Goal: Task Accomplishment & Management: Complete application form

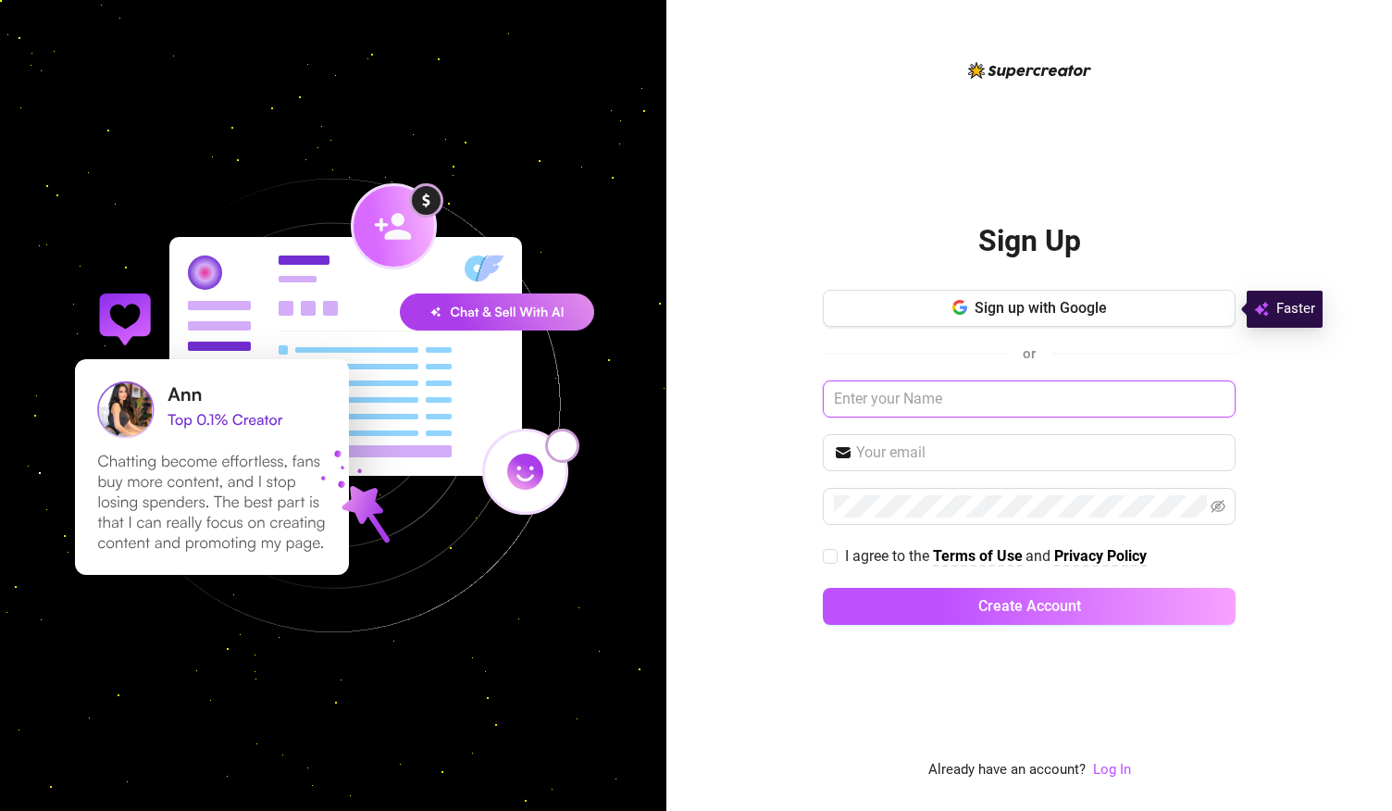
click at [946, 414] on input "text" at bounding box center [1029, 398] width 413 height 37
type input "Drell"
click at [1074, 451] on input "text" at bounding box center [1040, 453] width 368 height 22
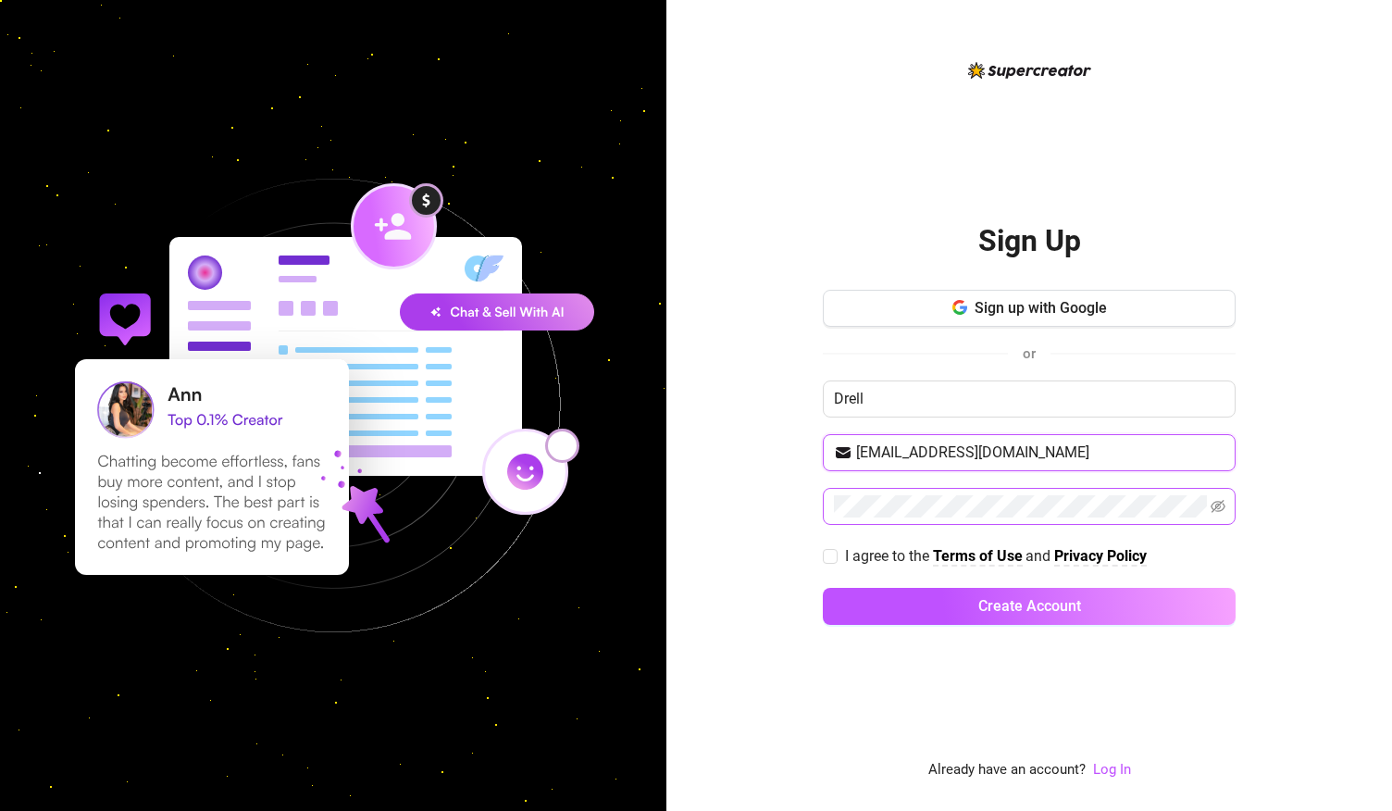
type input "[EMAIL_ADDRESS][DOMAIN_NAME]"
click at [1049, 492] on span at bounding box center [1029, 506] width 413 height 37
click at [1221, 503] on icon "eye-invisible" at bounding box center [1218, 506] width 15 height 15
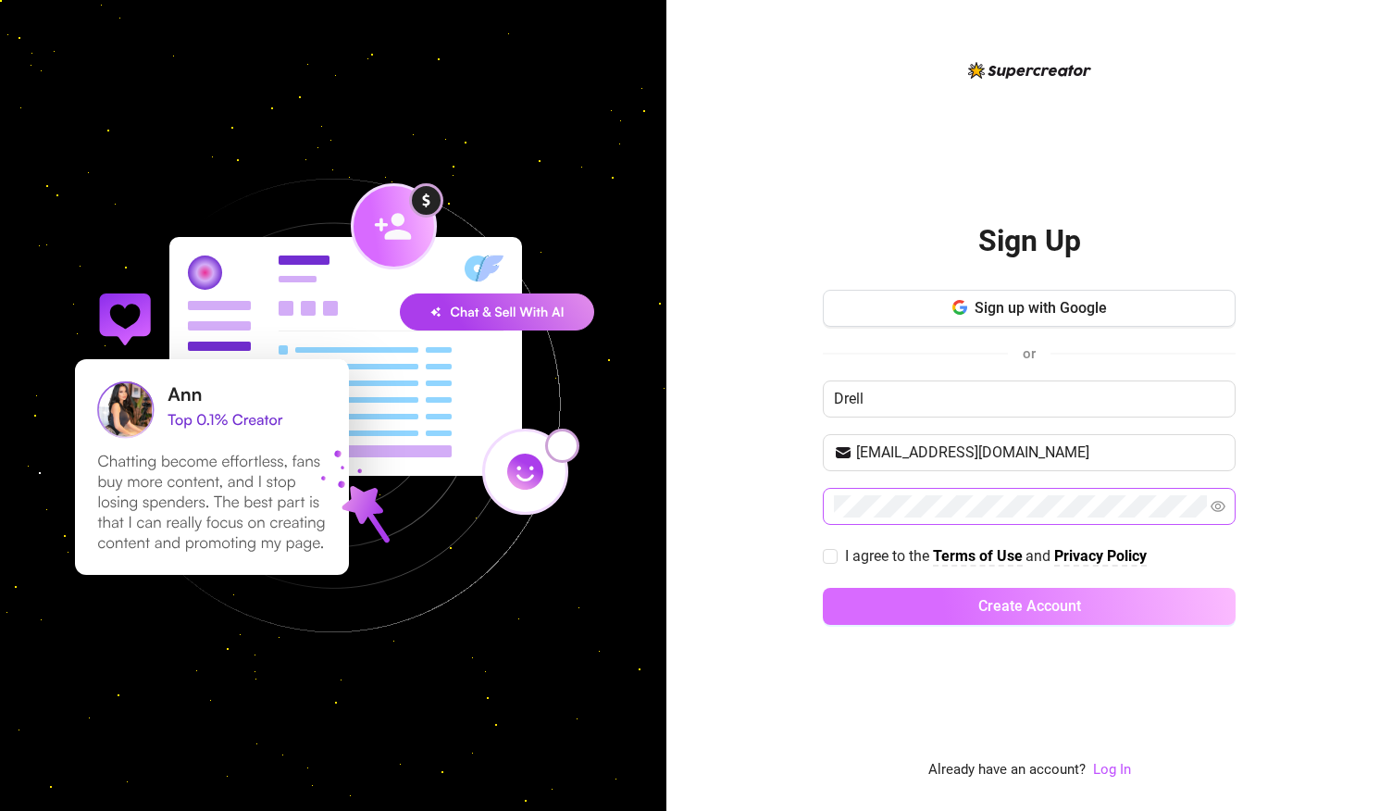
click at [1056, 599] on span "Create Account" at bounding box center [1029, 606] width 103 height 18
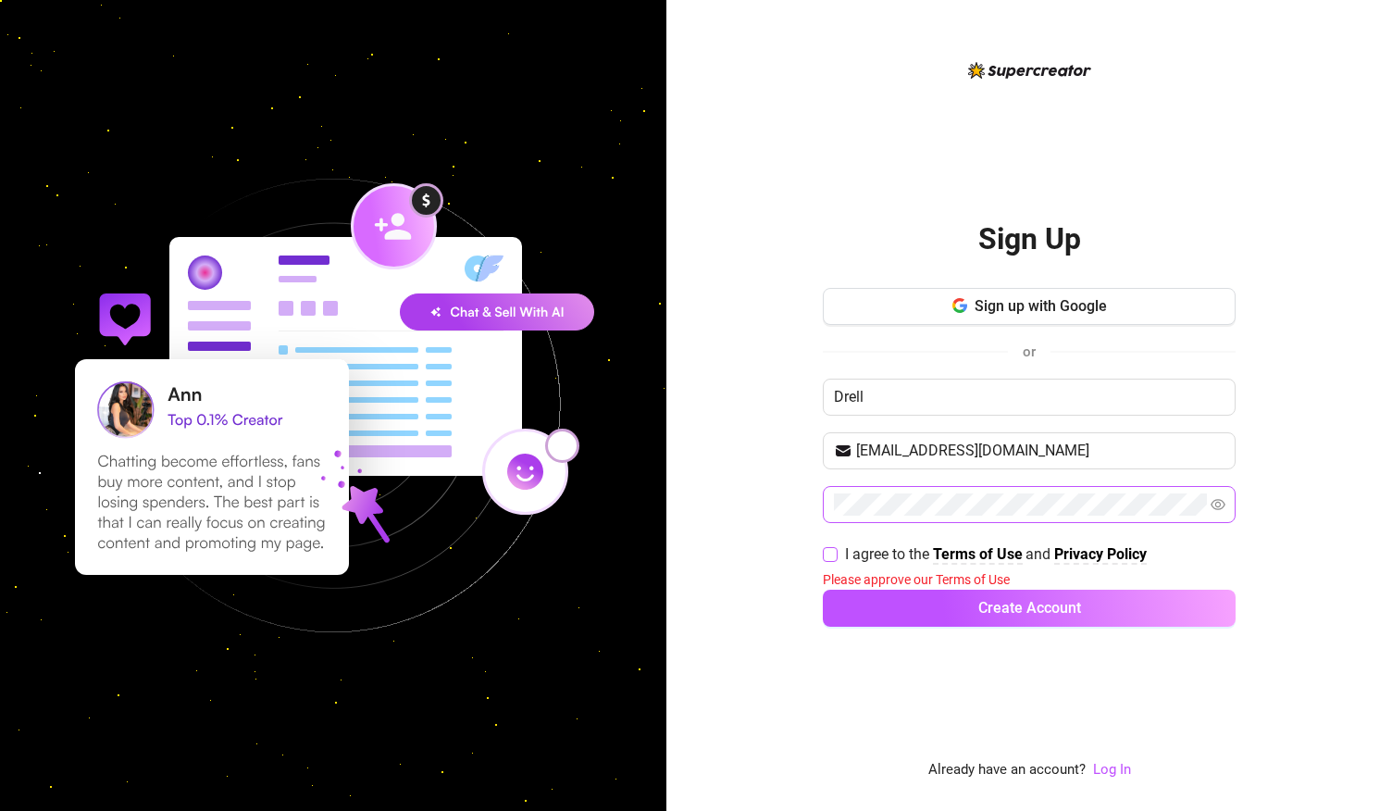
click at [841, 552] on span "I agree to the Terms of Use and Privacy Policy" at bounding box center [996, 553] width 317 height 23
click at [836, 552] on input "I agree to the Terms of Use and Privacy Policy" at bounding box center [829, 553] width 13 height 13
checkbox input "true"
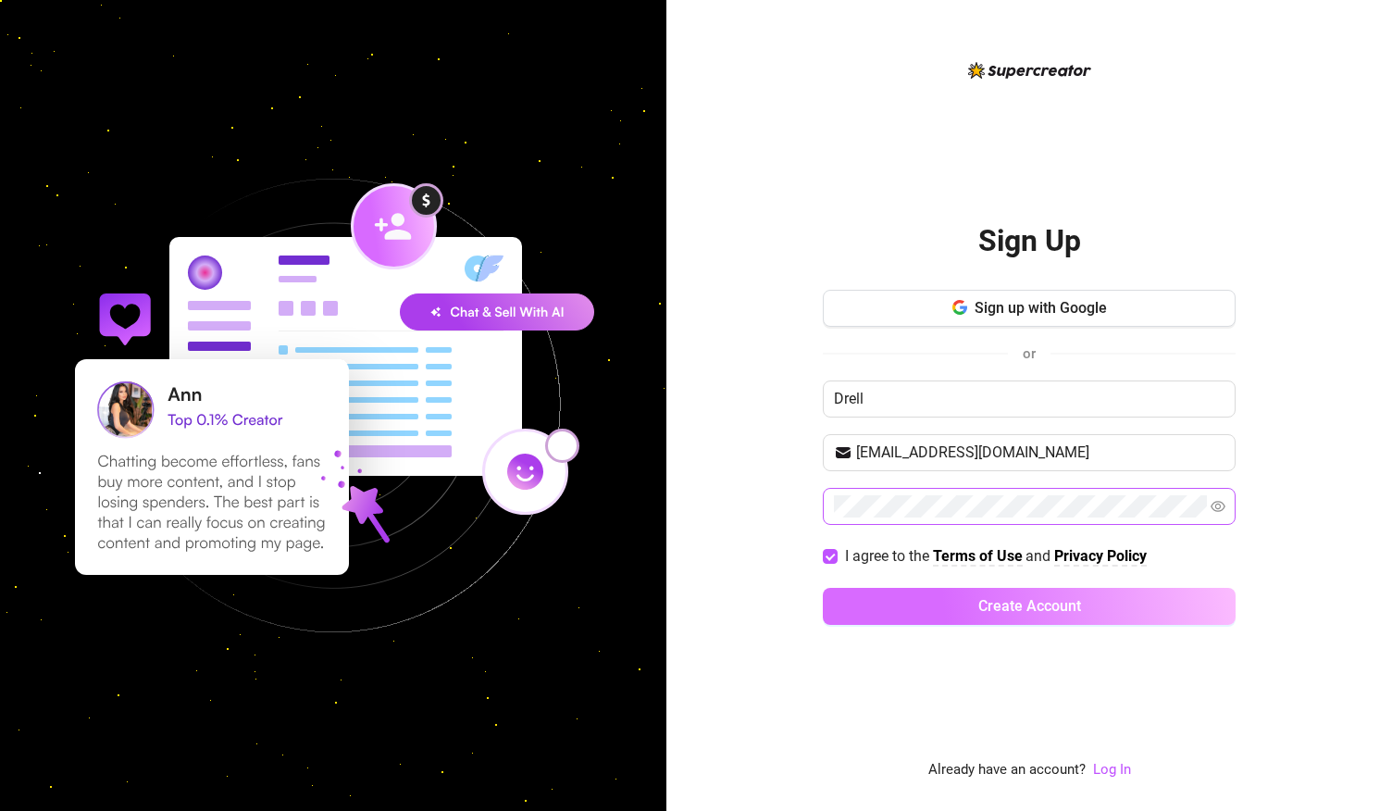
click at [979, 604] on span "Create Account" at bounding box center [1029, 606] width 103 height 18
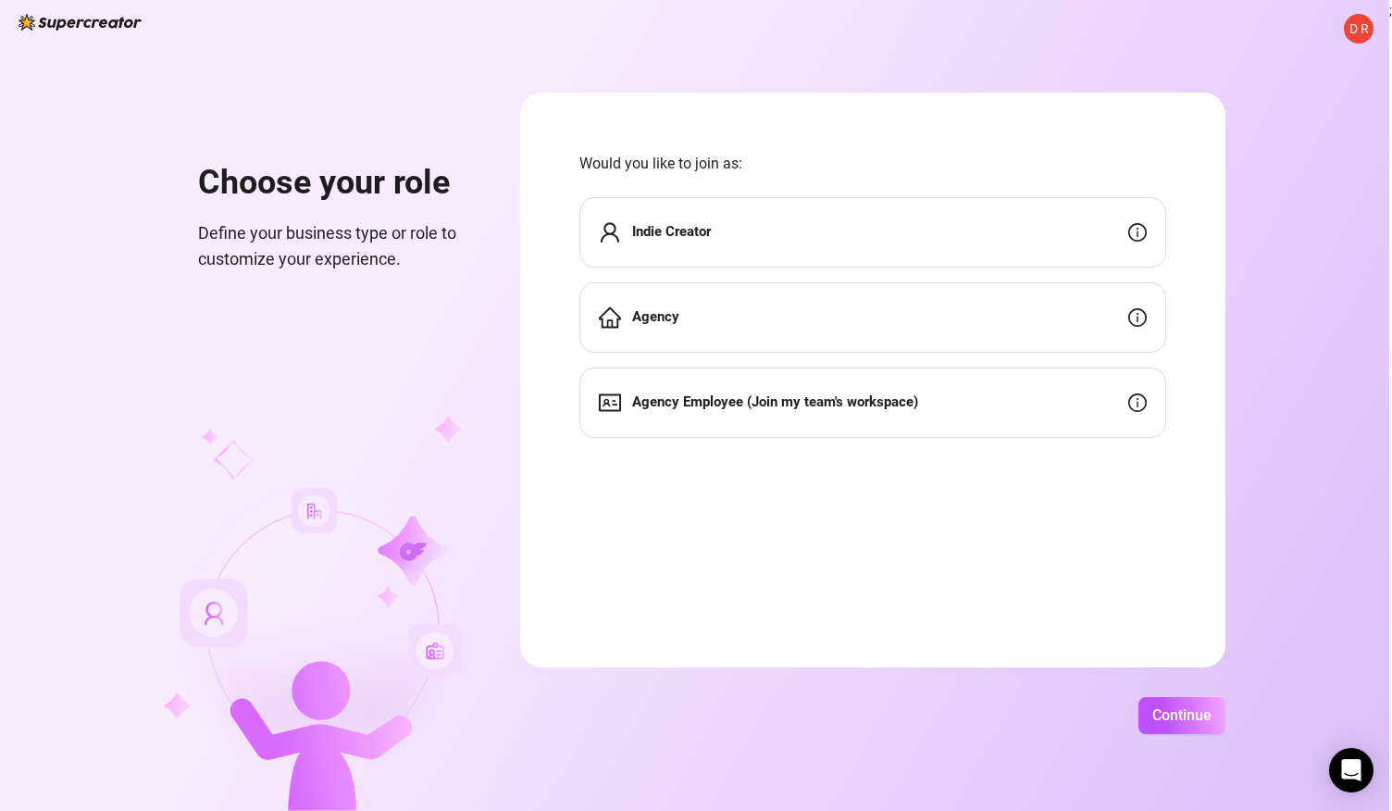
click at [858, 327] on div "Agency" at bounding box center [872, 317] width 587 height 70
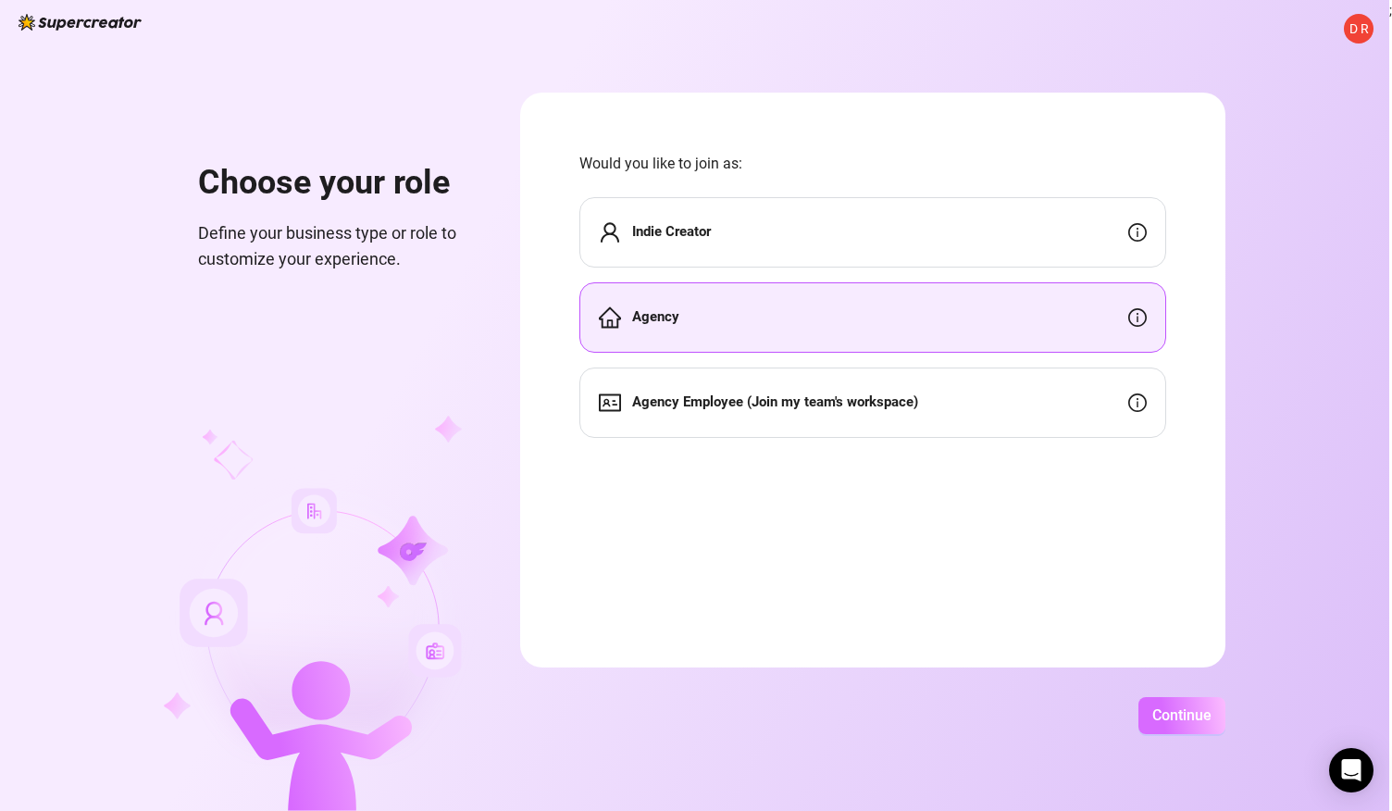
click at [1178, 720] on span "Continue" at bounding box center [1181, 715] width 59 height 18
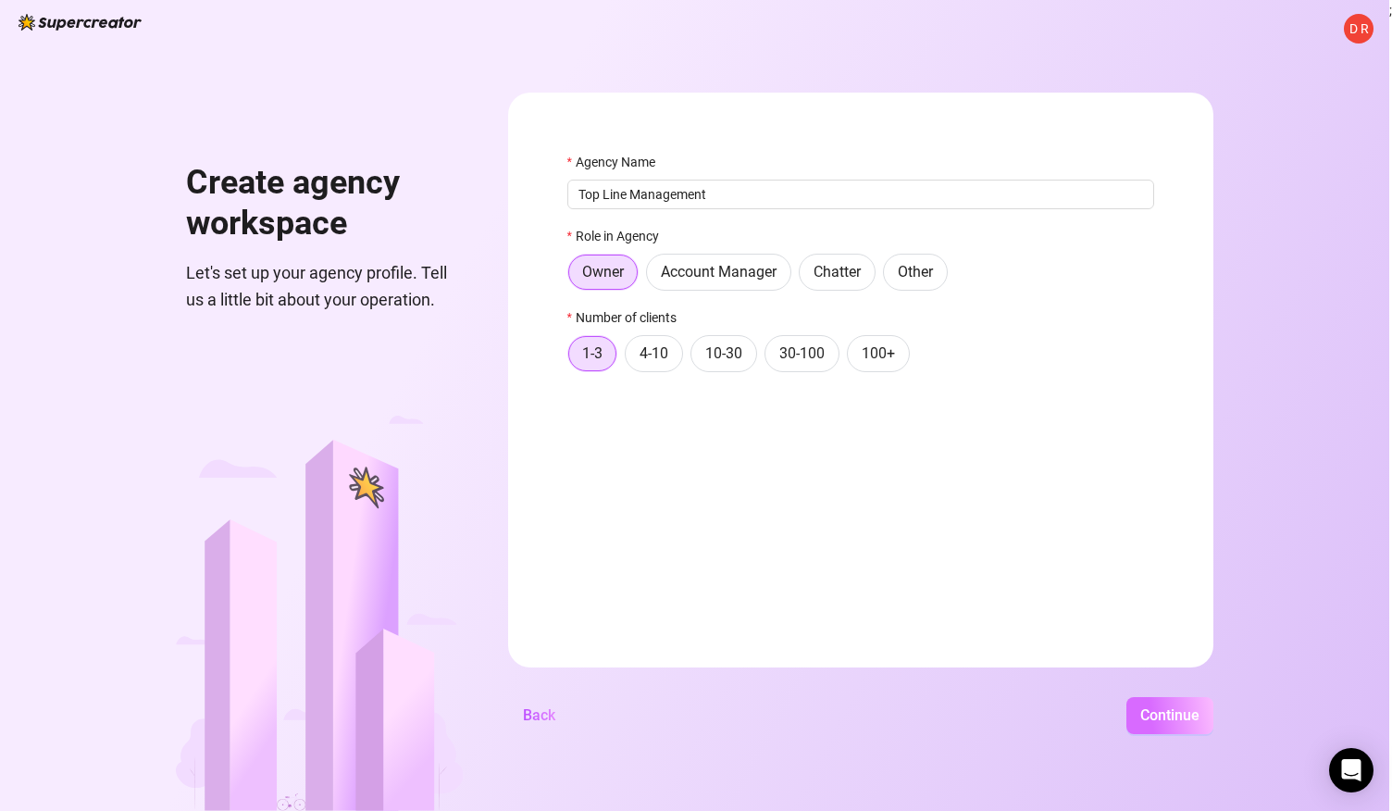
type input "Top Line Management"
click at [1164, 719] on span "Continue" at bounding box center [1169, 715] width 59 height 18
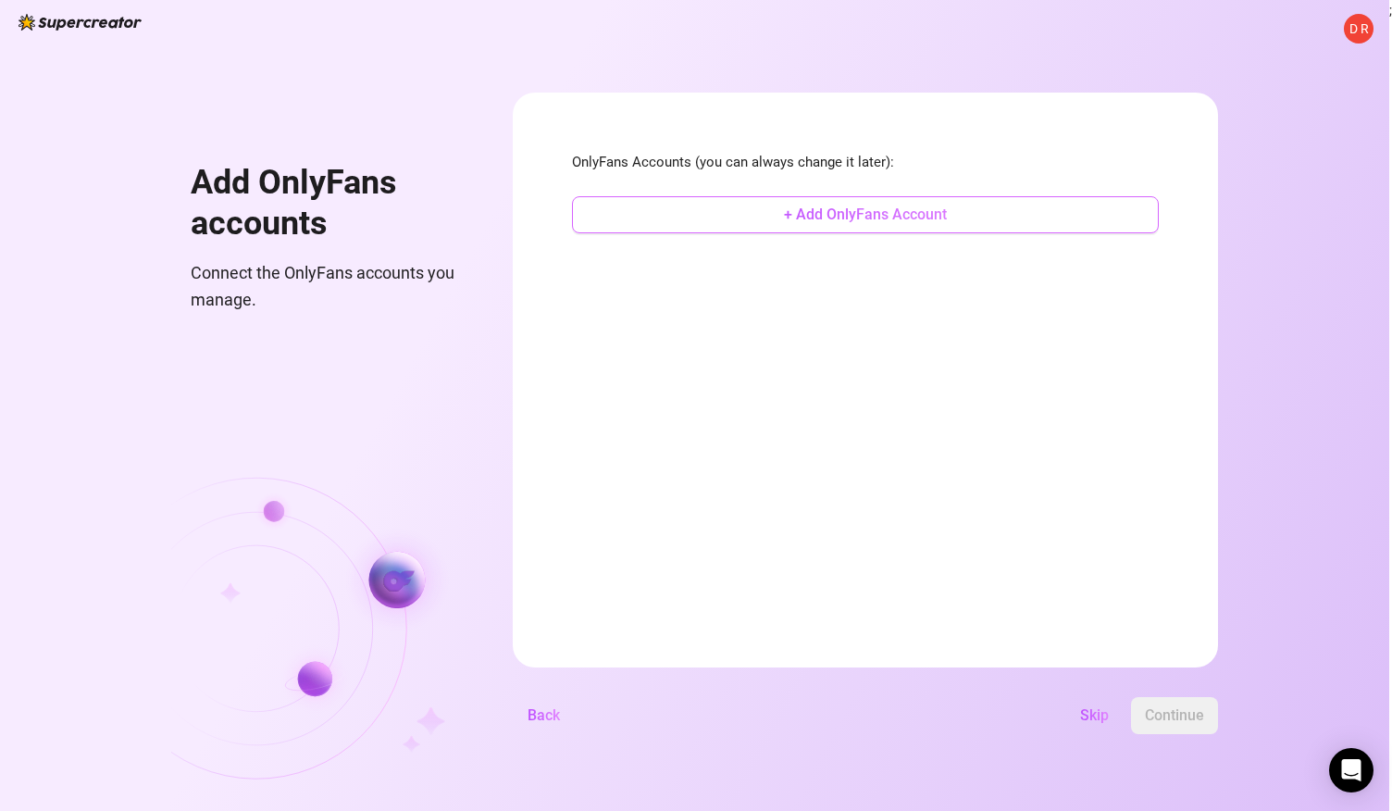
click at [744, 216] on button "+ Add OnlyFans Account" at bounding box center [865, 214] width 587 height 37
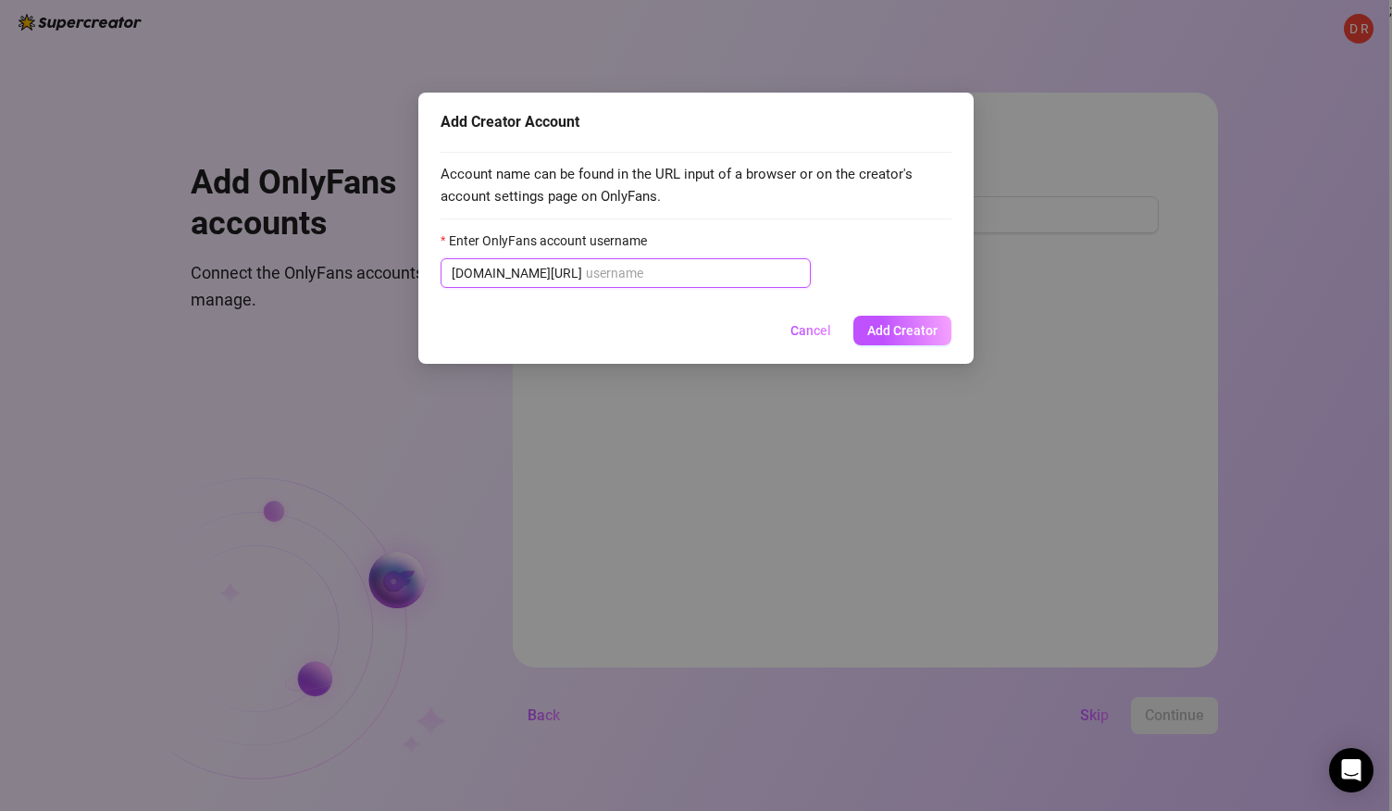
paste input "@luz_arias"
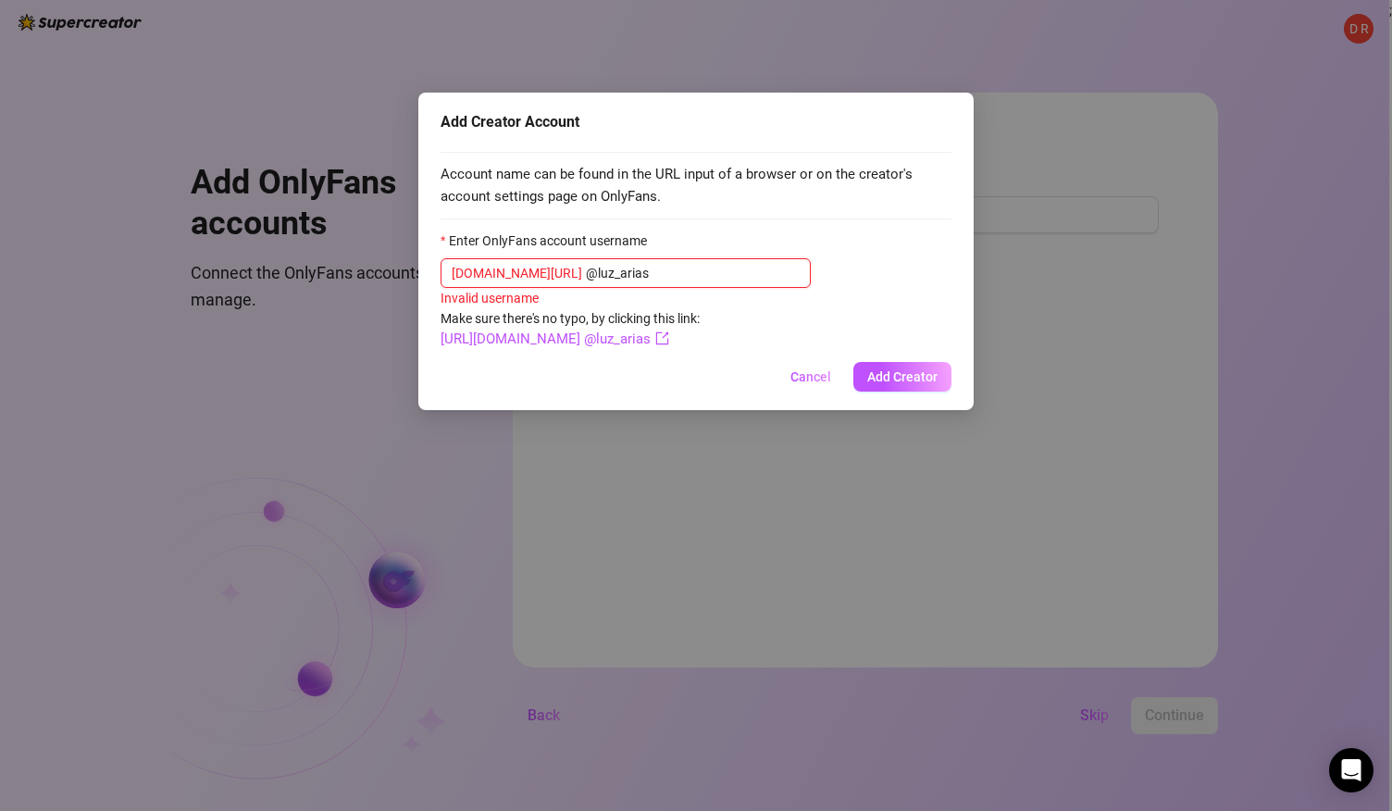
click at [586, 275] on input "@luz_arias" at bounding box center [693, 273] width 214 height 20
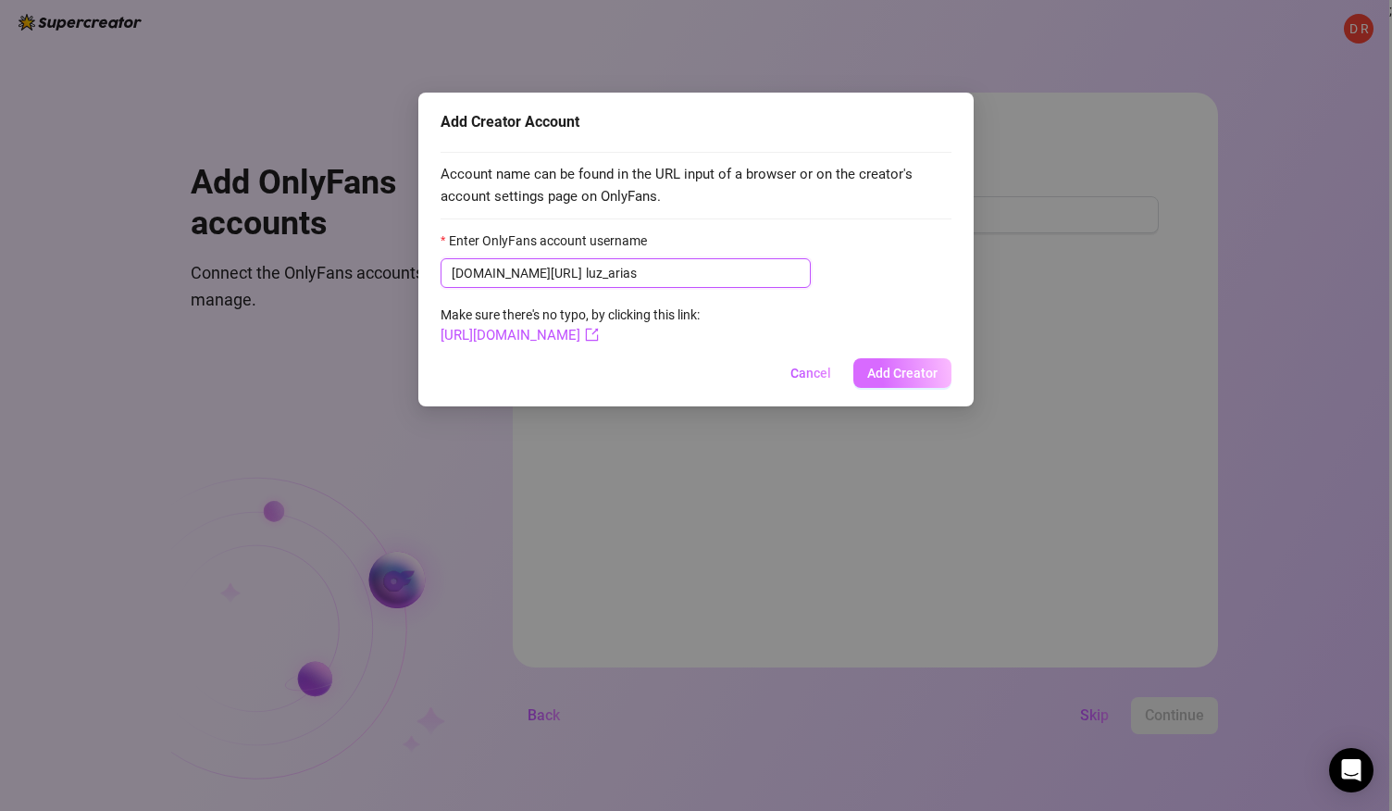
type input "luz_arias"
click at [929, 380] on span "Add Creator" at bounding box center [902, 373] width 70 height 15
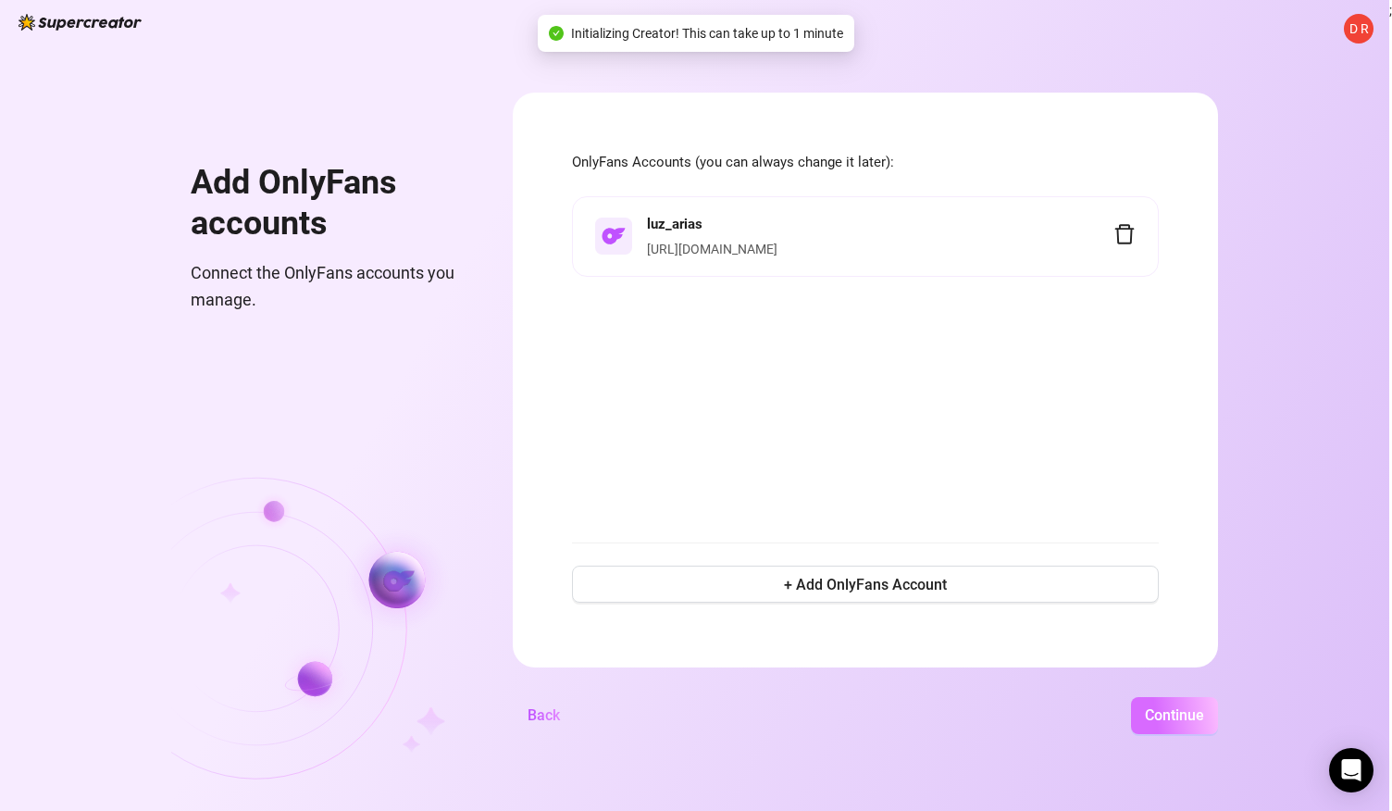
click at [1181, 713] on span "Continue" at bounding box center [1174, 715] width 59 height 18
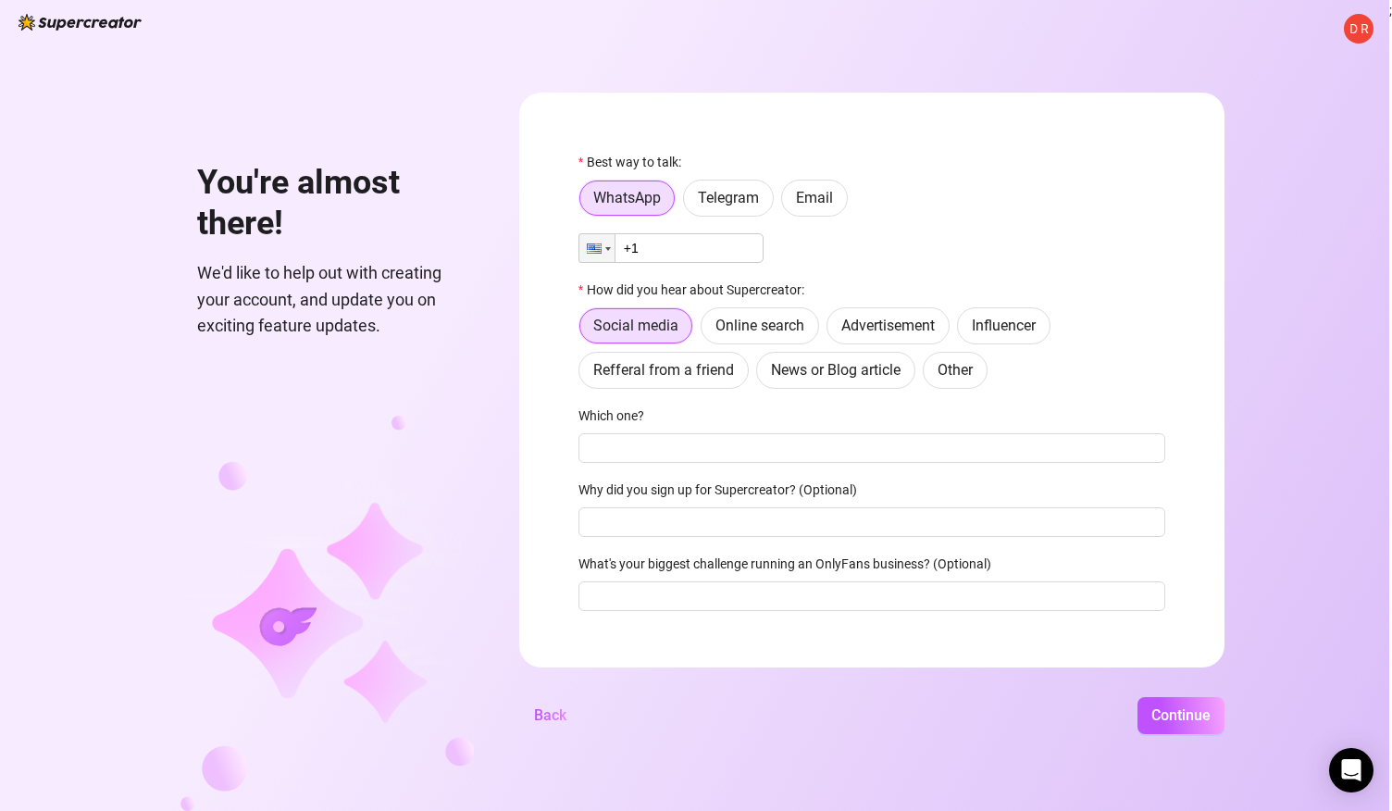
click at [680, 238] on input "+1" at bounding box center [671, 248] width 185 height 30
type input "[PHONE_NUMBER]"
click at [748, 320] on span "Online search" at bounding box center [760, 326] width 89 height 18
click at [706, 330] on input "Online search" at bounding box center [706, 330] width 0 height 0
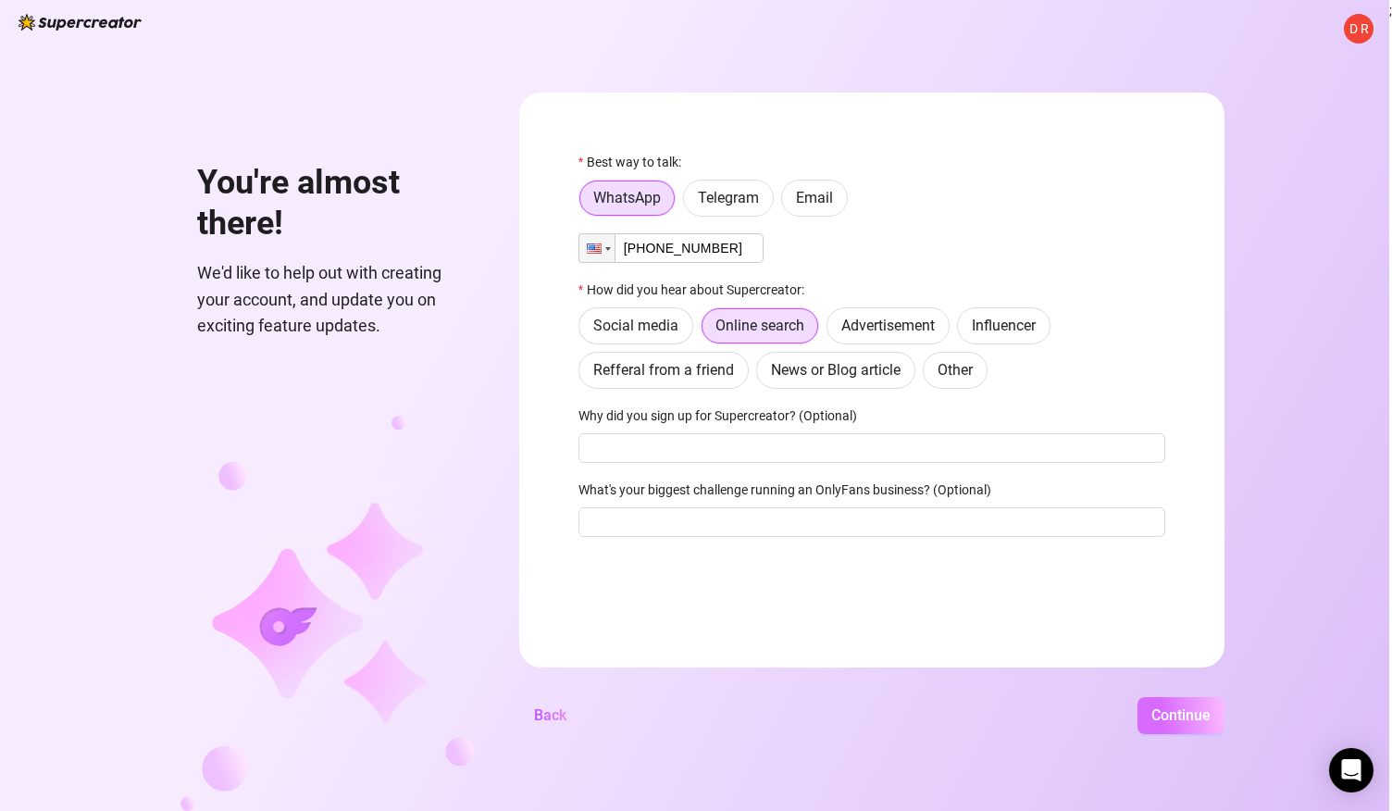
click at [1169, 712] on span "Continue" at bounding box center [1181, 715] width 59 height 18
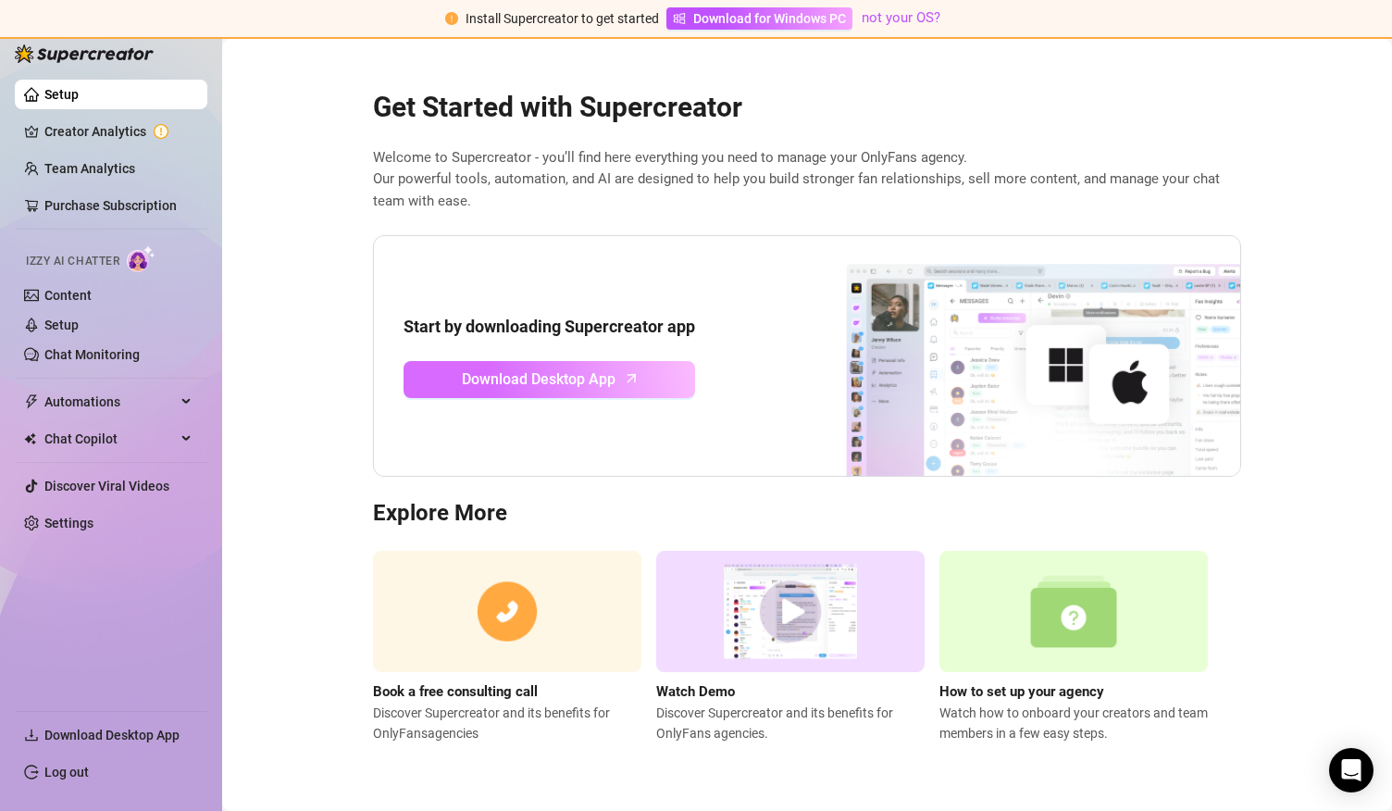
click at [581, 369] on span "Download Desktop App" at bounding box center [539, 378] width 154 height 23
